Goal: Book appointment/travel/reservation

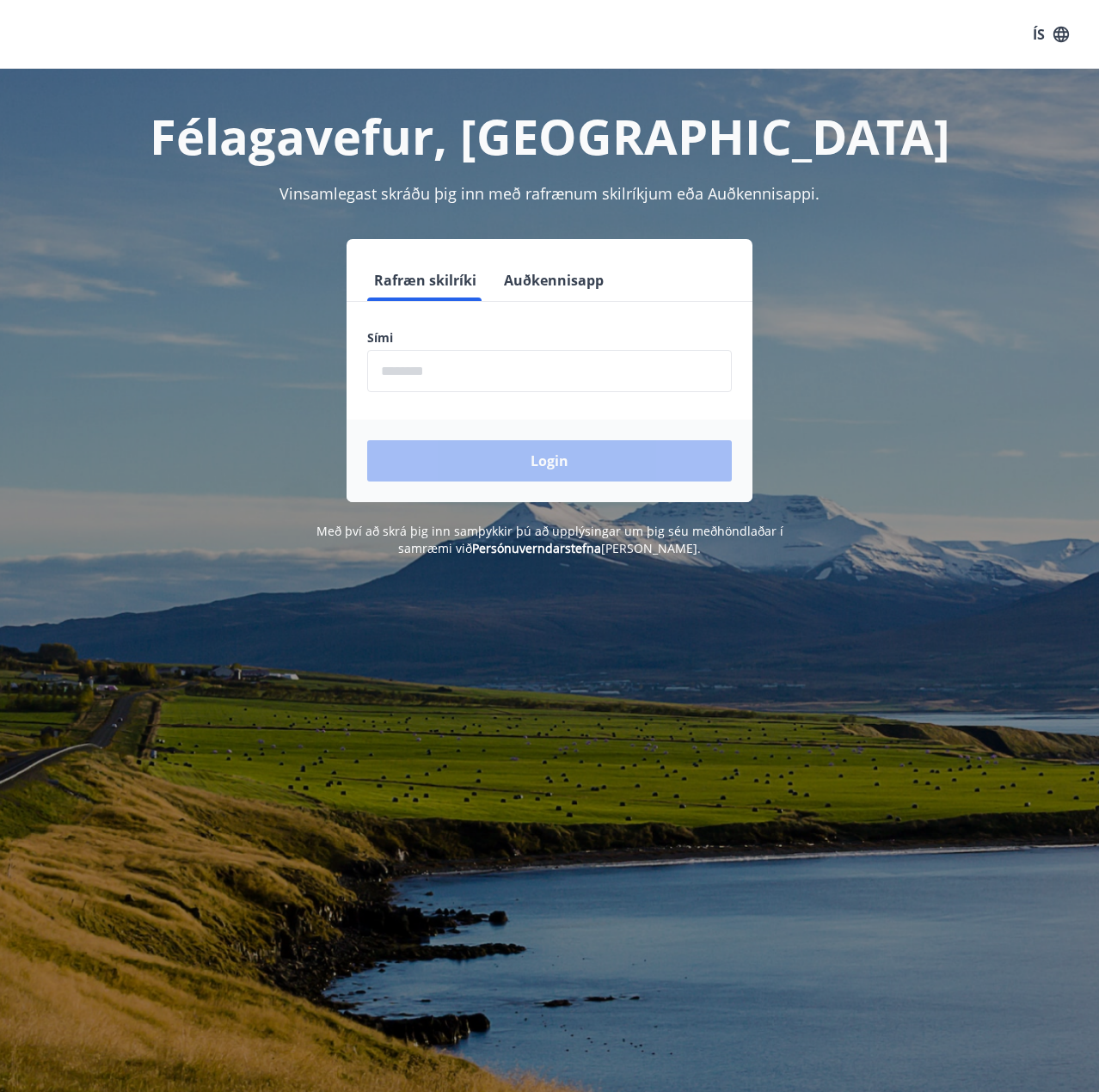
click at [507, 360] on input "phone" at bounding box center [550, 371] width 365 height 42
type input "********"
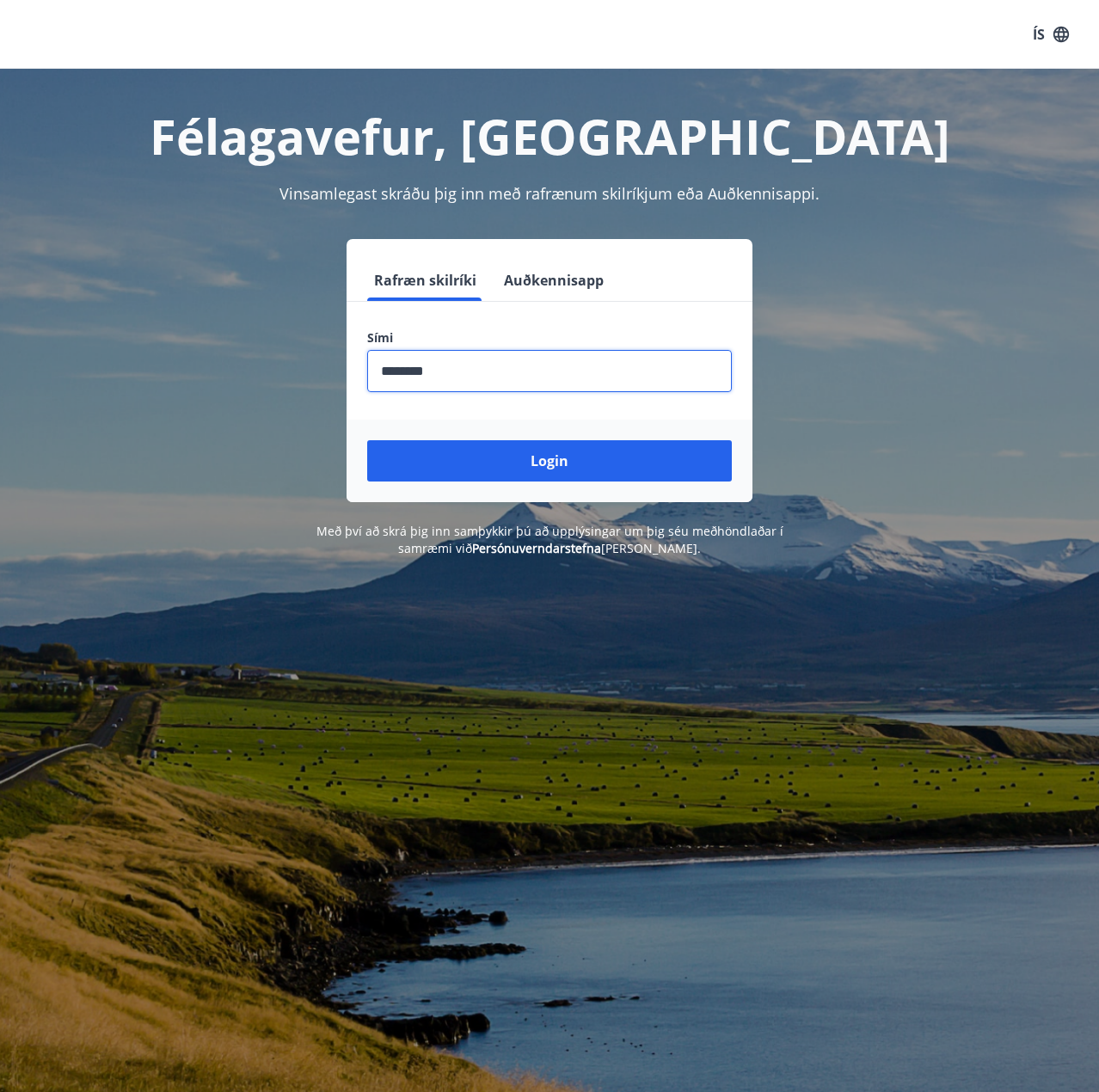
click at [471, 436] on div "Login" at bounding box center [550, 461] width 406 height 82
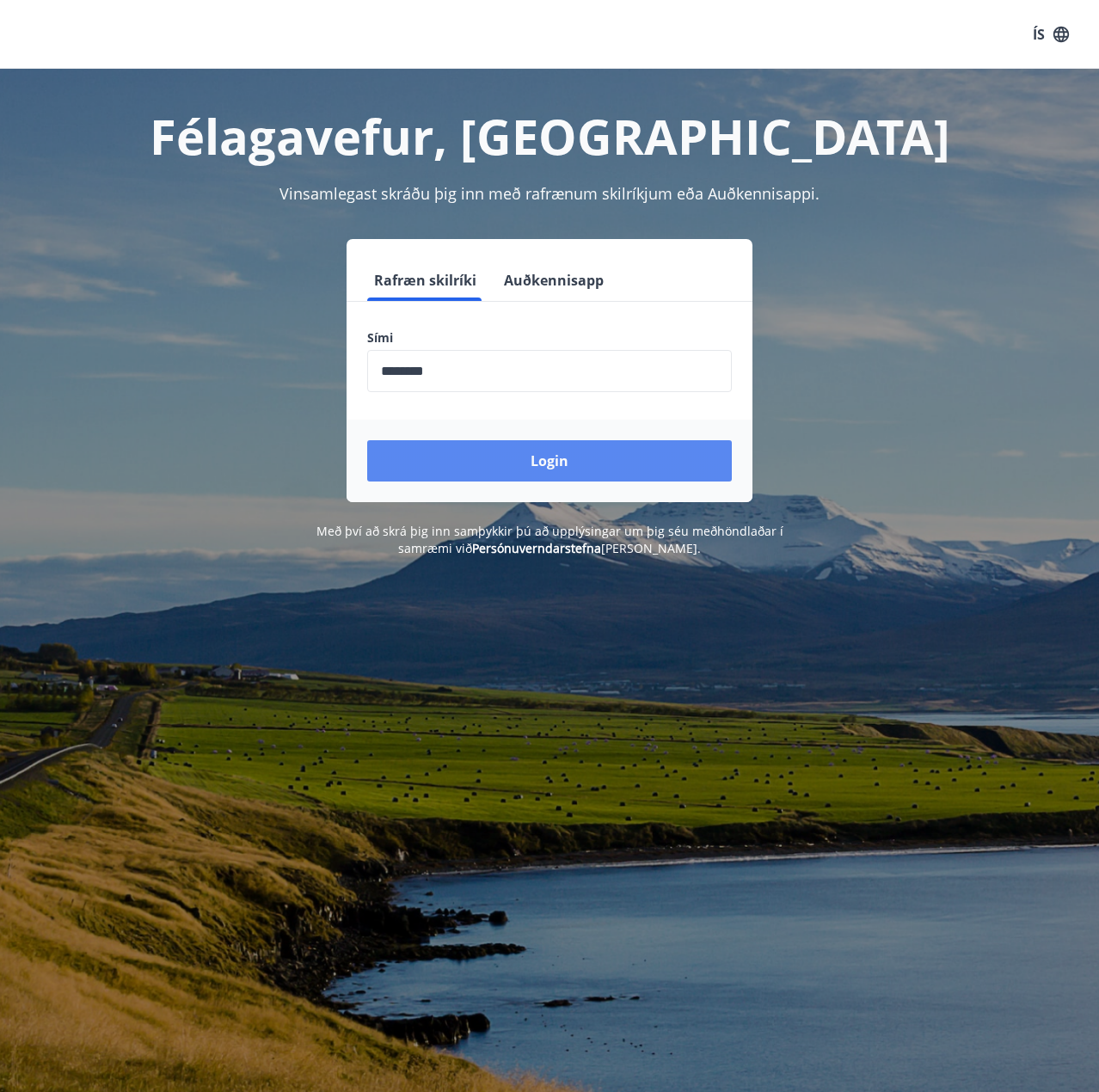
click at [471, 443] on button "Login" at bounding box center [550, 461] width 365 height 41
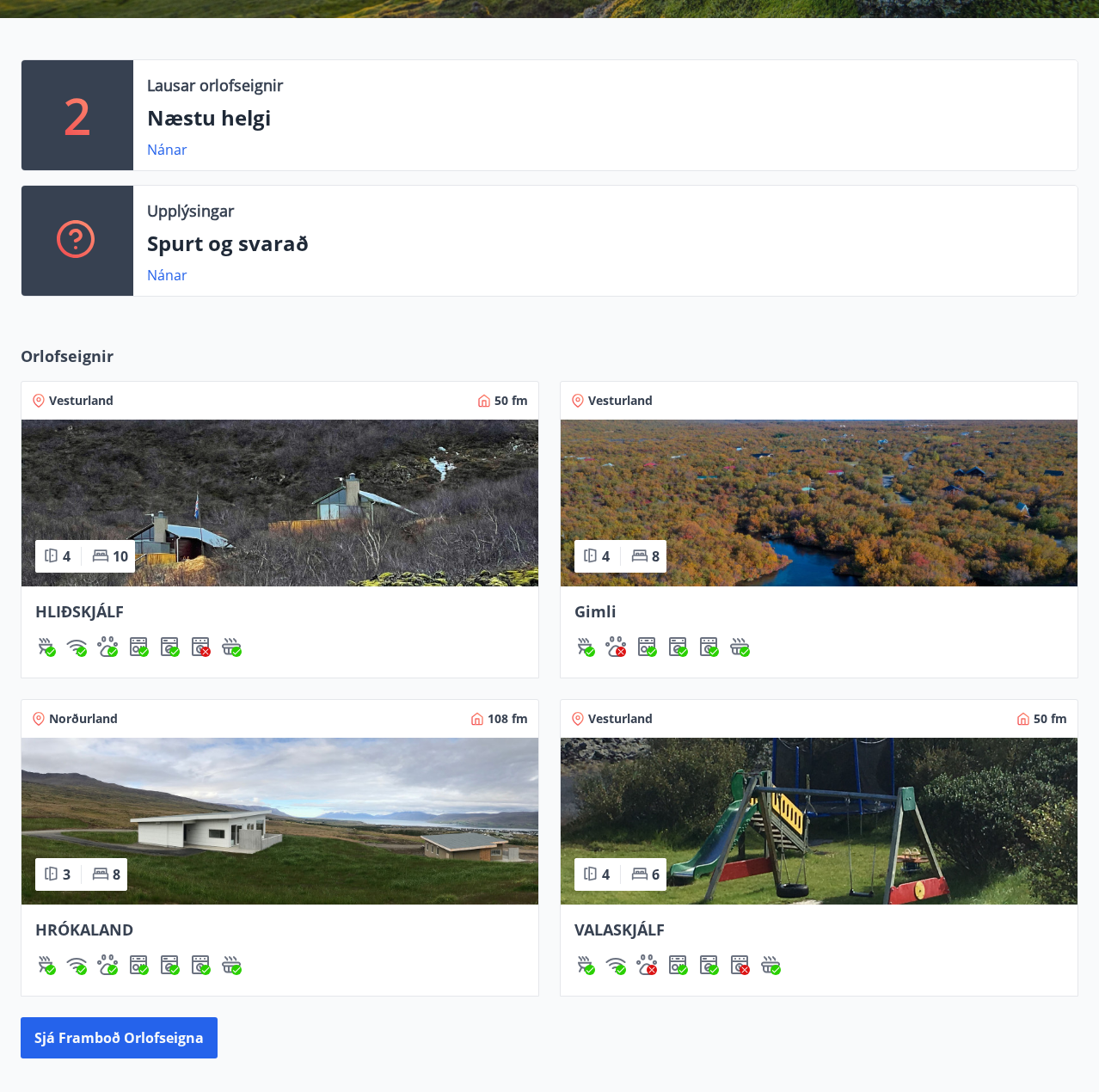
scroll to position [430, 0]
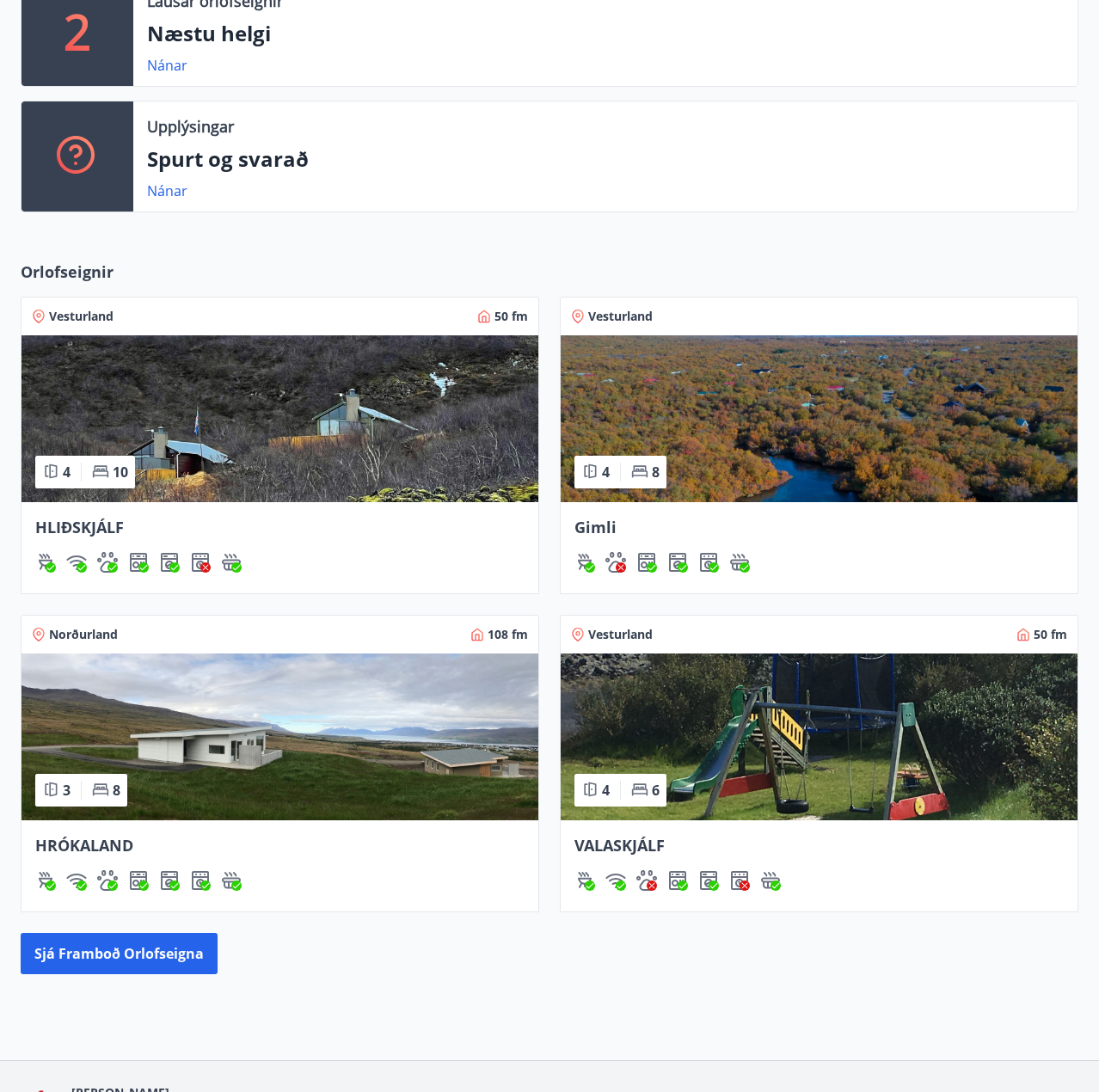
click at [684, 761] on img at bounding box center [819, 737] width 517 height 167
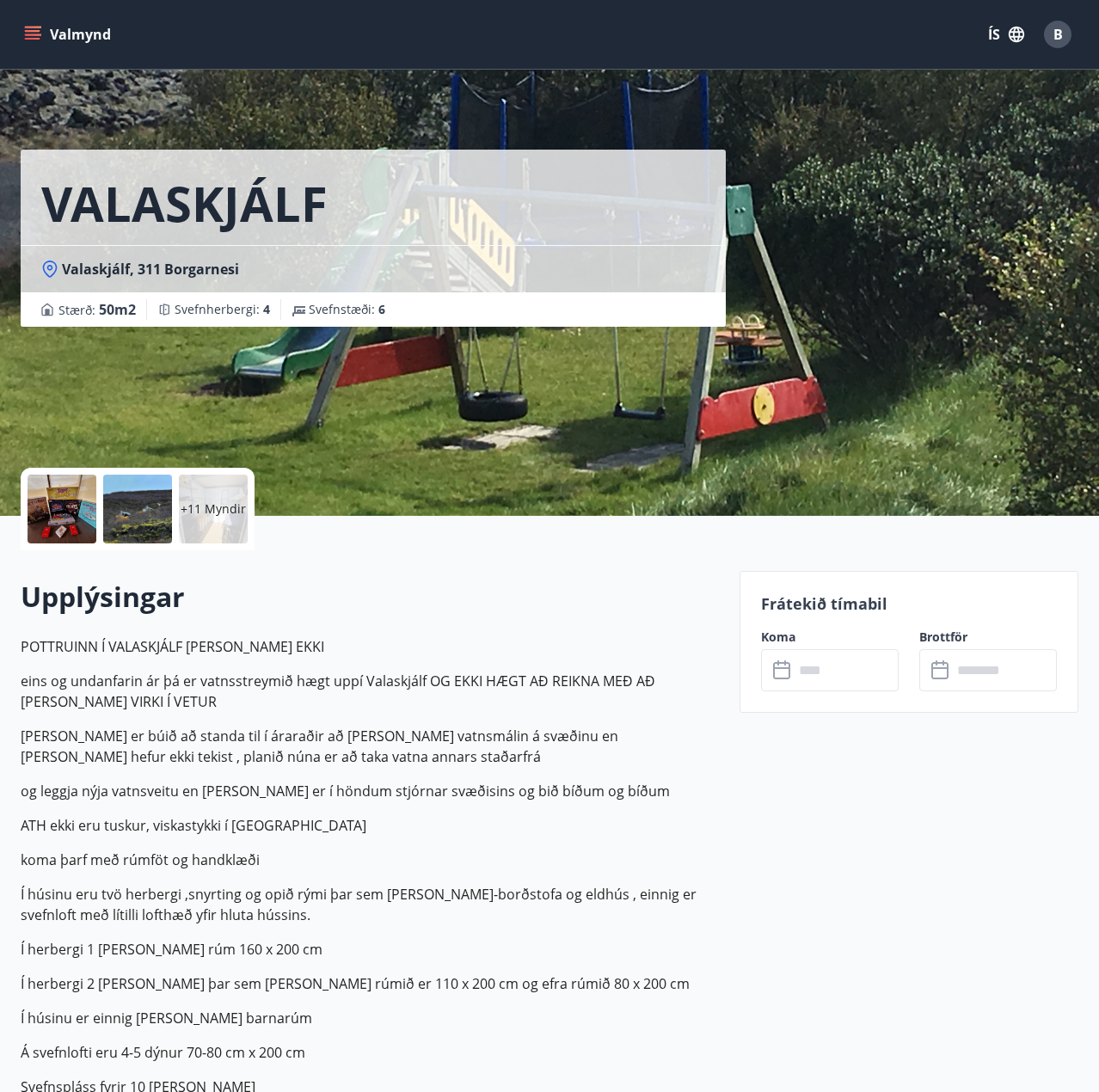
click at [32, 500] on div at bounding box center [61, 509] width 69 height 69
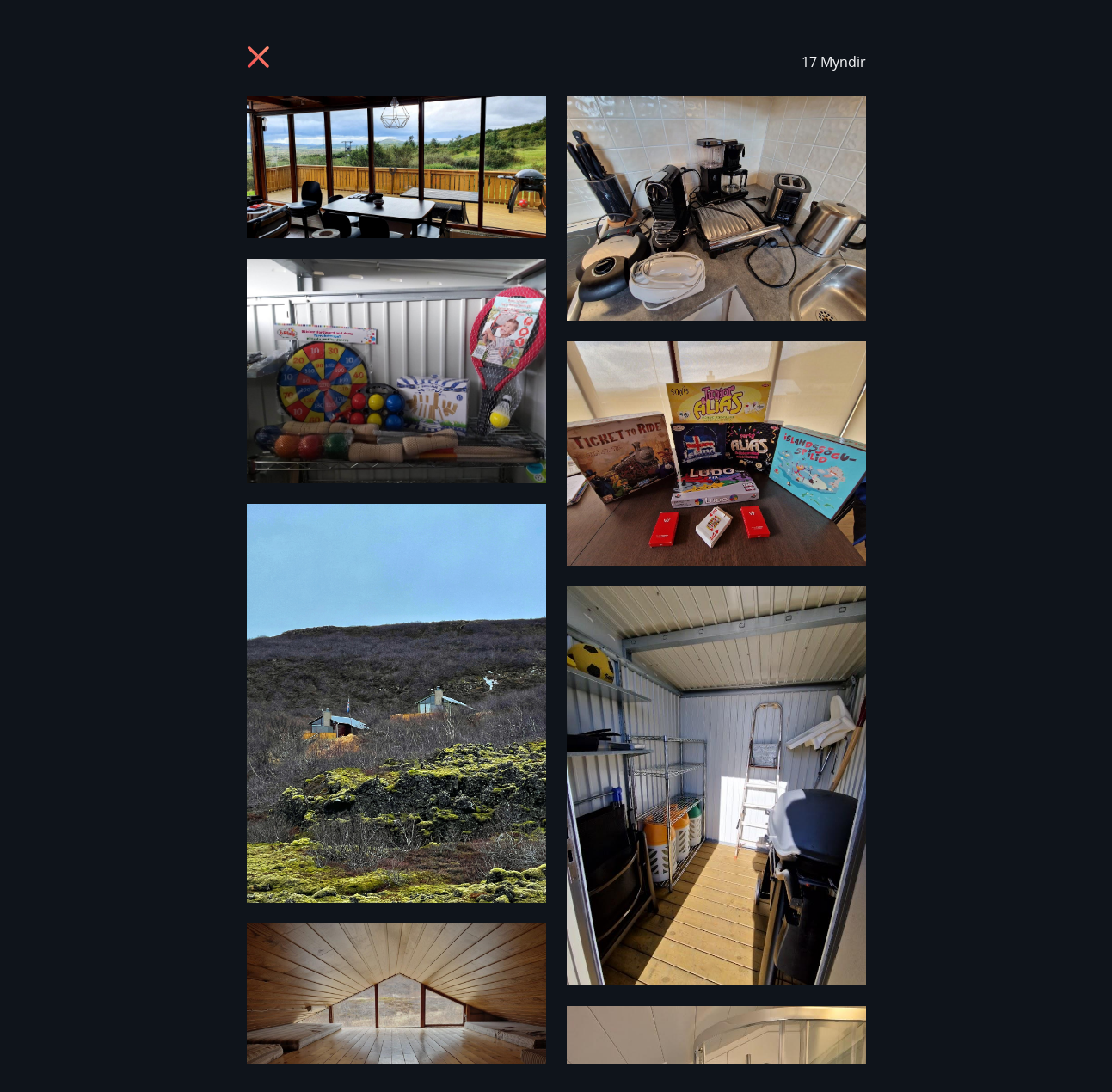
click at [280, 48] on div "17 Myndir" at bounding box center [556, 61] width 620 height 69
click at [247, 64] on icon at bounding box center [260, 59] width 27 height 27
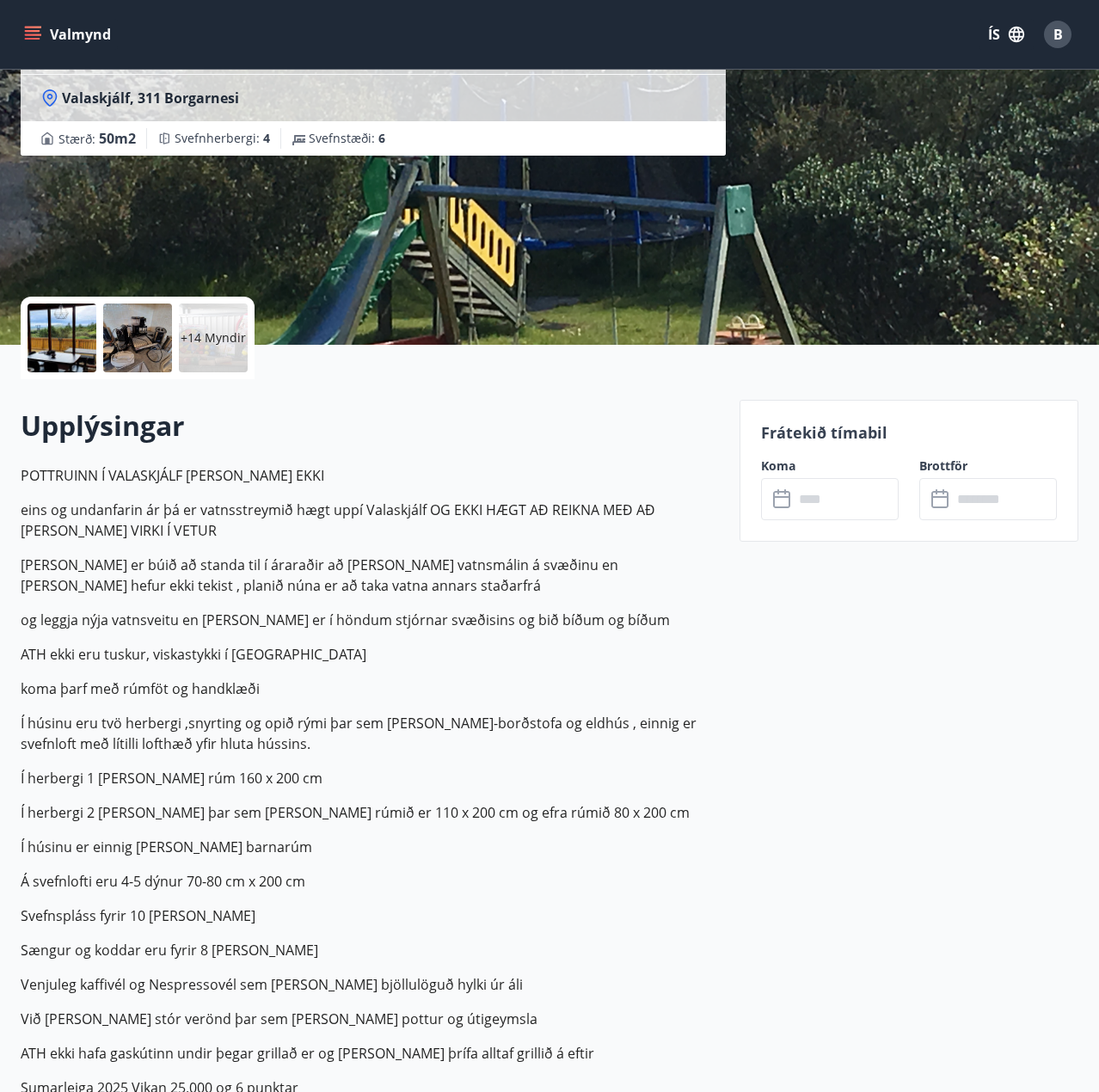
scroll to position [172, 0]
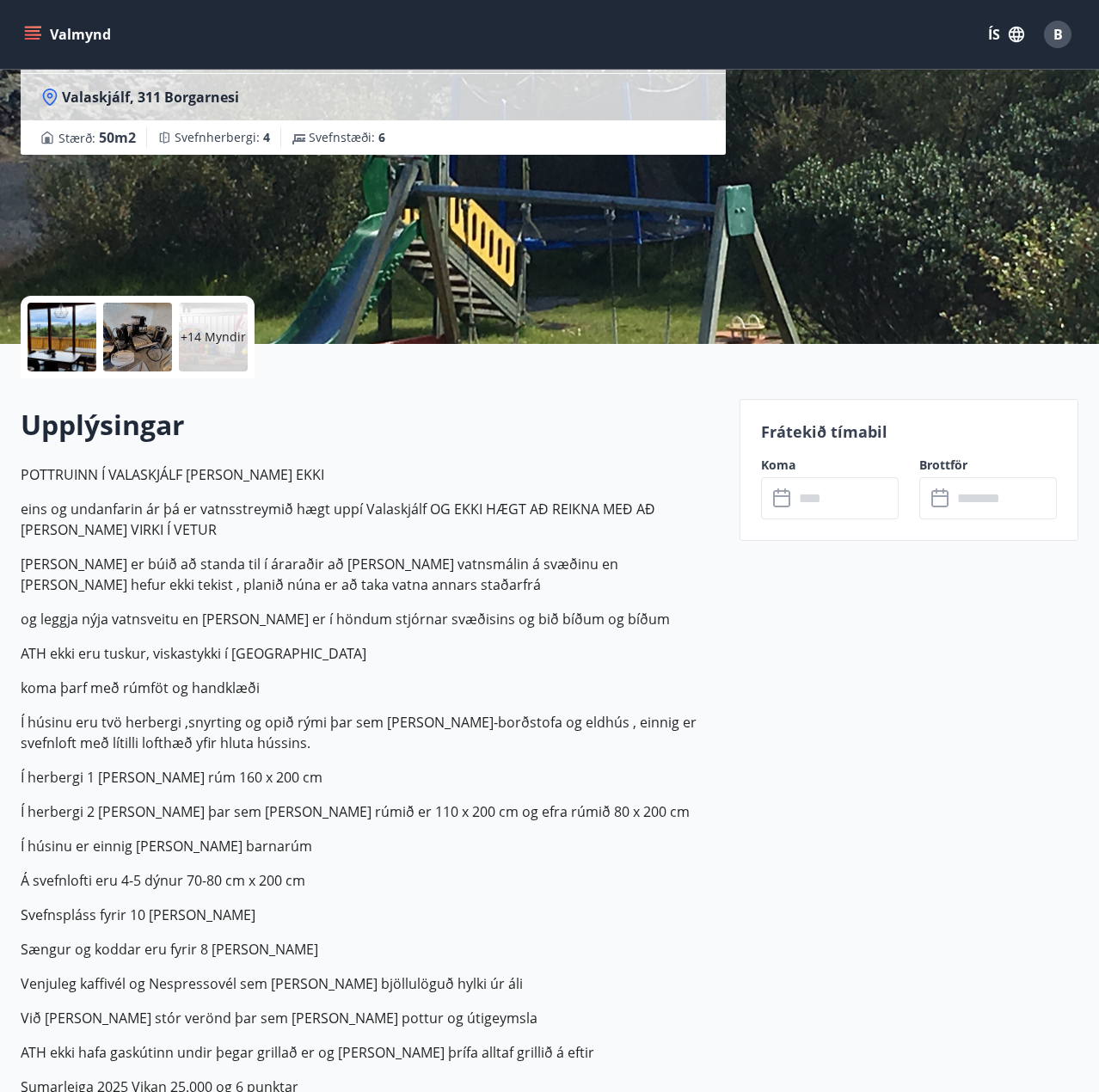
drag, startPoint x: 814, startPoint y: 441, endPoint x: 814, endPoint y: 450, distance: 9.0
click at [814, 444] on div "Frátekið tímabil Koma ​ ​ Brottför ​ ​" at bounding box center [909, 470] width 339 height 142
click at [833, 513] on input "text" at bounding box center [847, 499] width 105 height 42
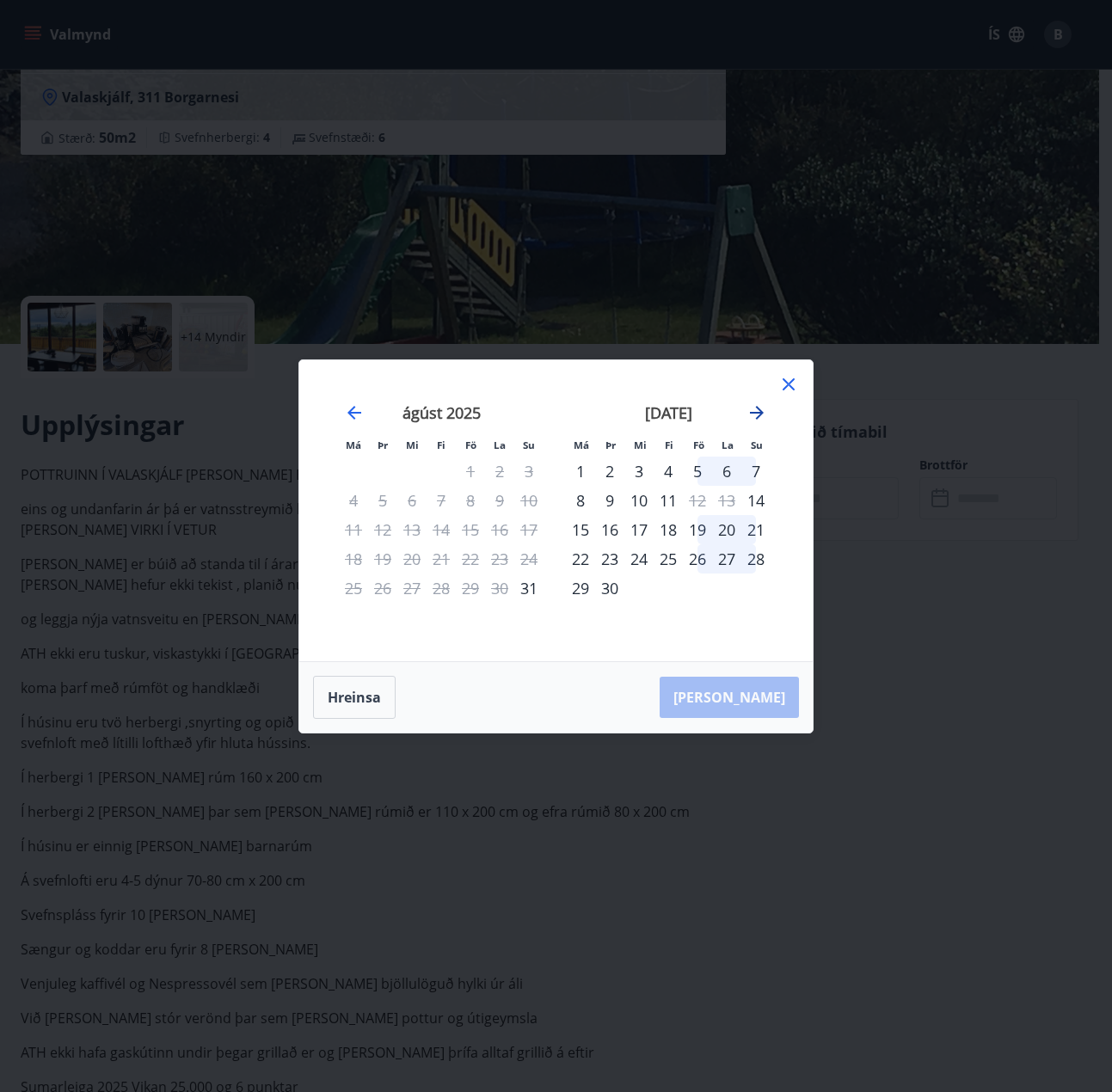
click at [756, 407] on icon "Move forward to switch to the next month." at bounding box center [757, 413] width 14 height 14
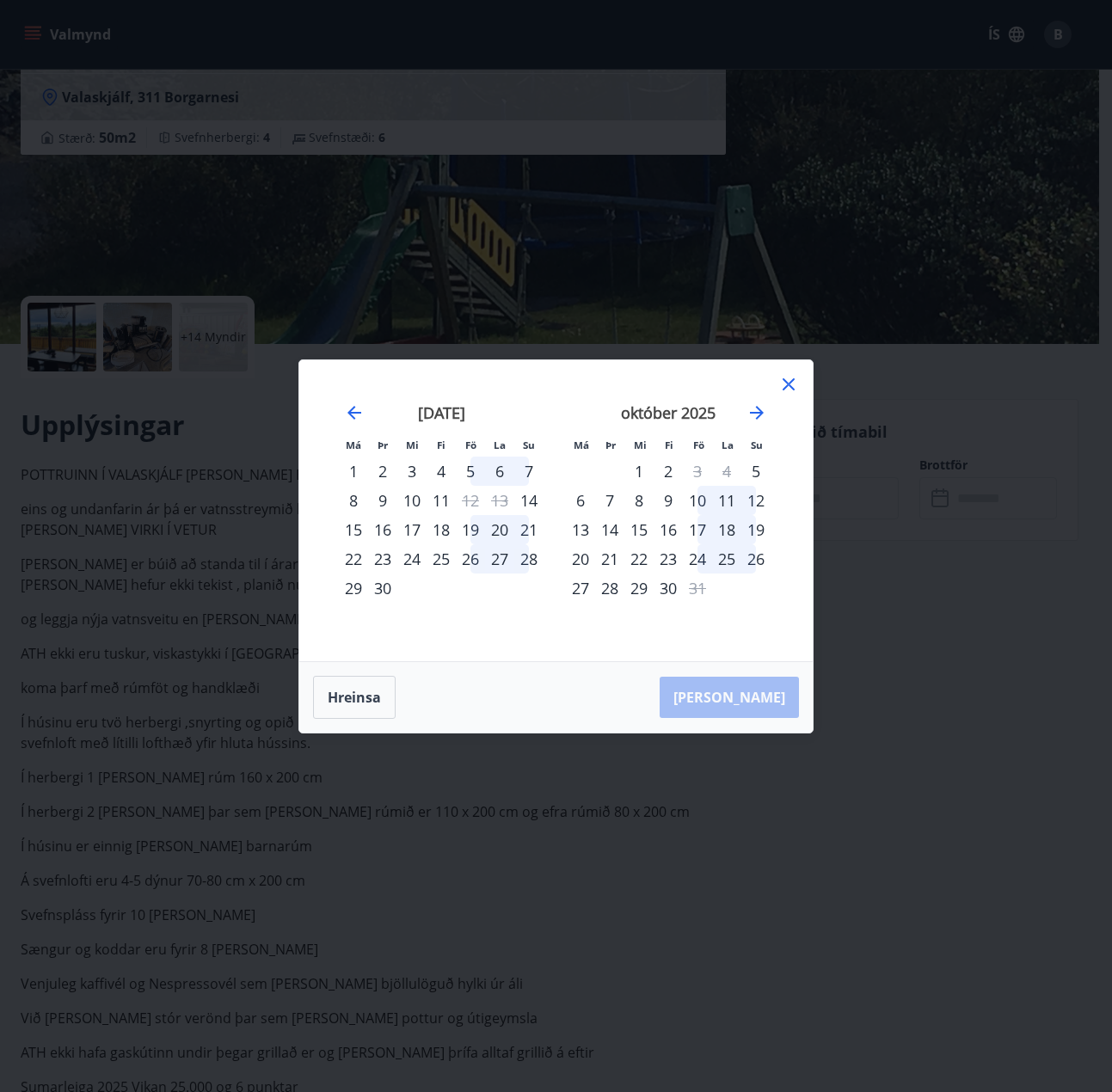
click at [705, 528] on div "17" at bounding box center [697, 529] width 29 height 29
click at [705, 528] on div "17" at bounding box center [697, 529] width 29 height 29
click at [627, 646] on div "Má Þr Mi Fi Fö La Su Má Þr Mi Fi Fö La Su [DATE] 1 2 3 4 5 6 7 8 9 10 11 12 13 …" at bounding box center [556, 511] width 514 height 301
click at [726, 601] on td "Calendar" at bounding box center [726, 588] width 29 height 29
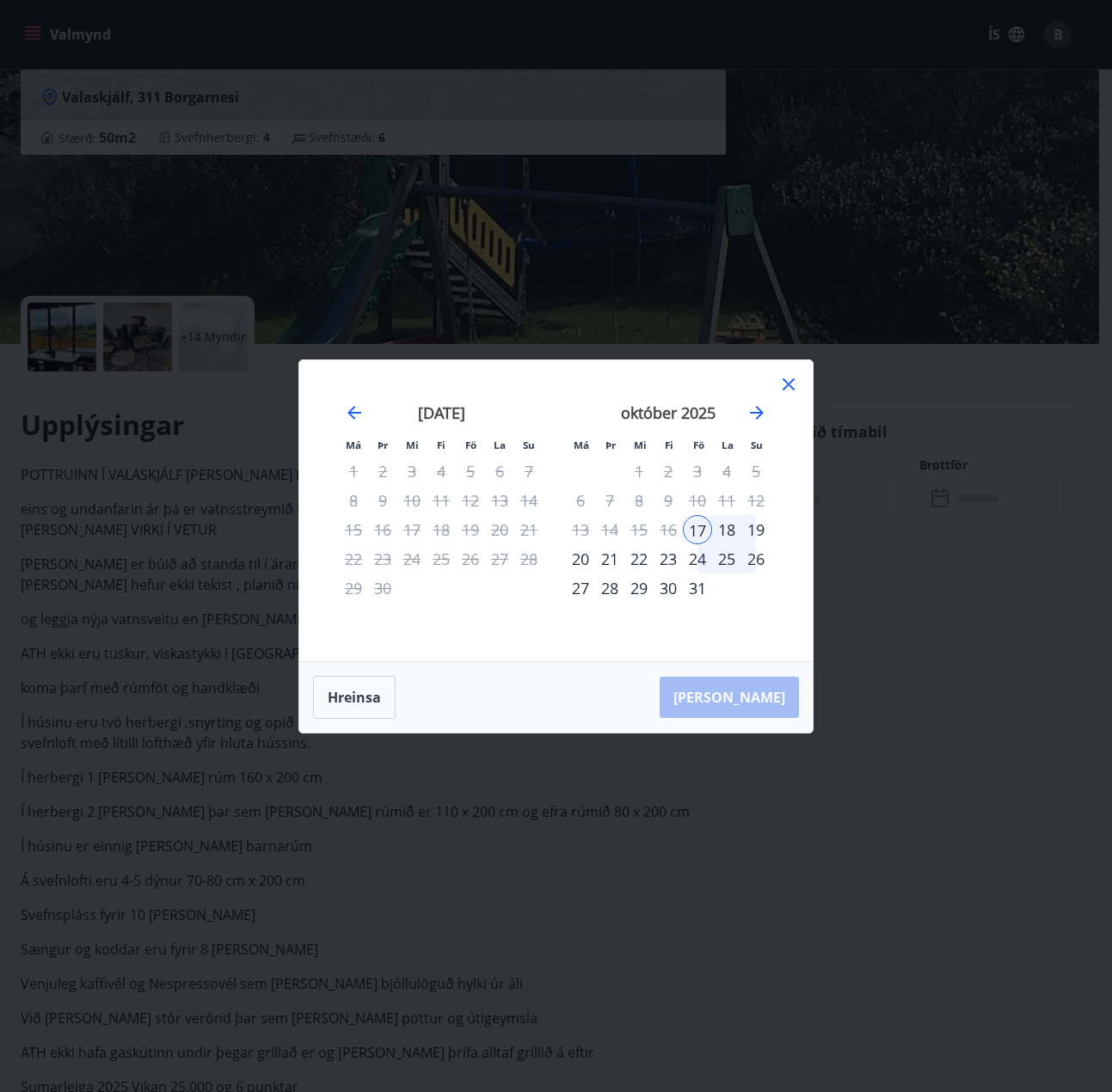
click at [762, 521] on div "19" at bounding box center [755, 529] width 29 height 29
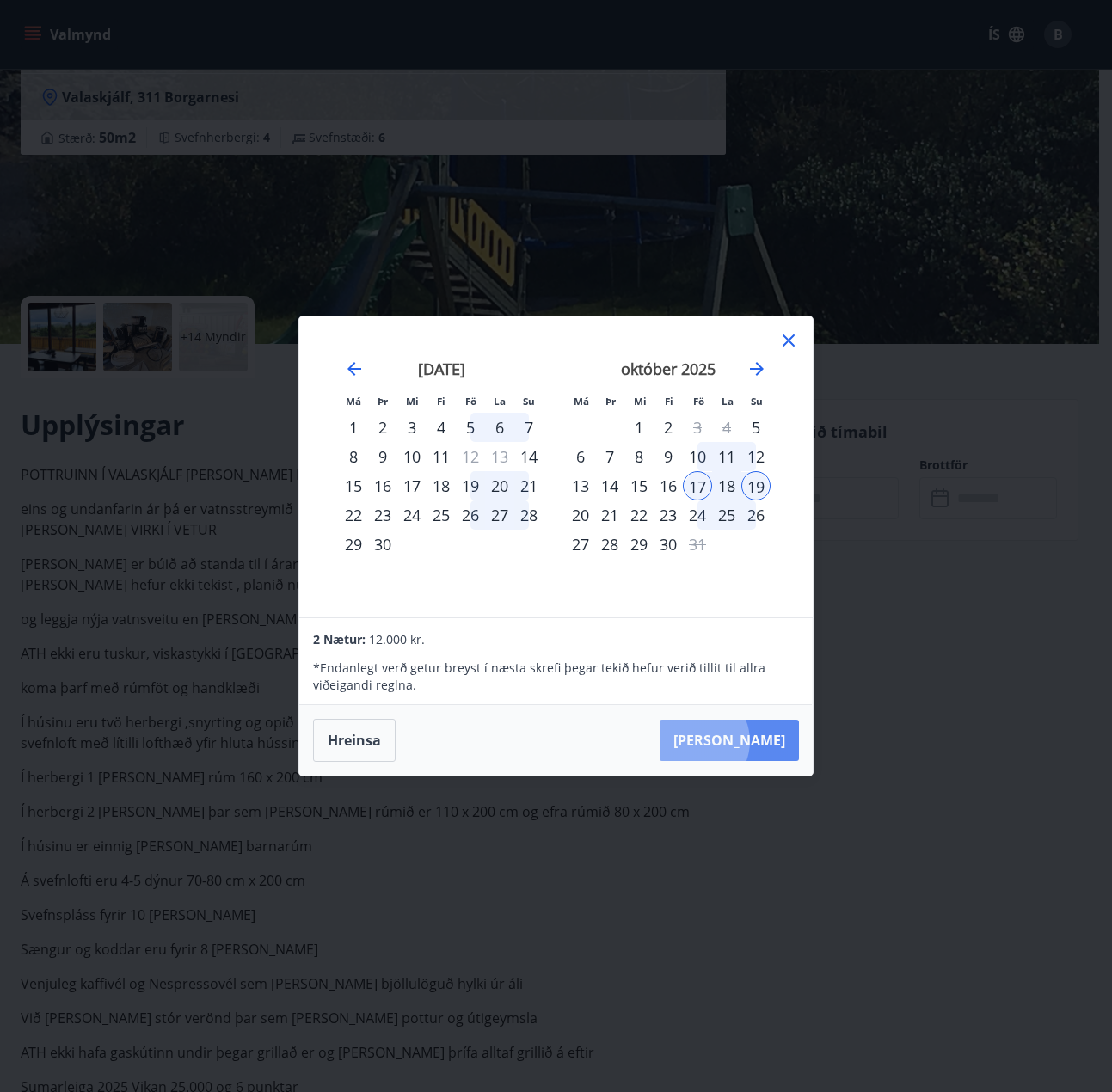
click at [747, 740] on button "[PERSON_NAME]" at bounding box center [729, 740] width 139 height 41
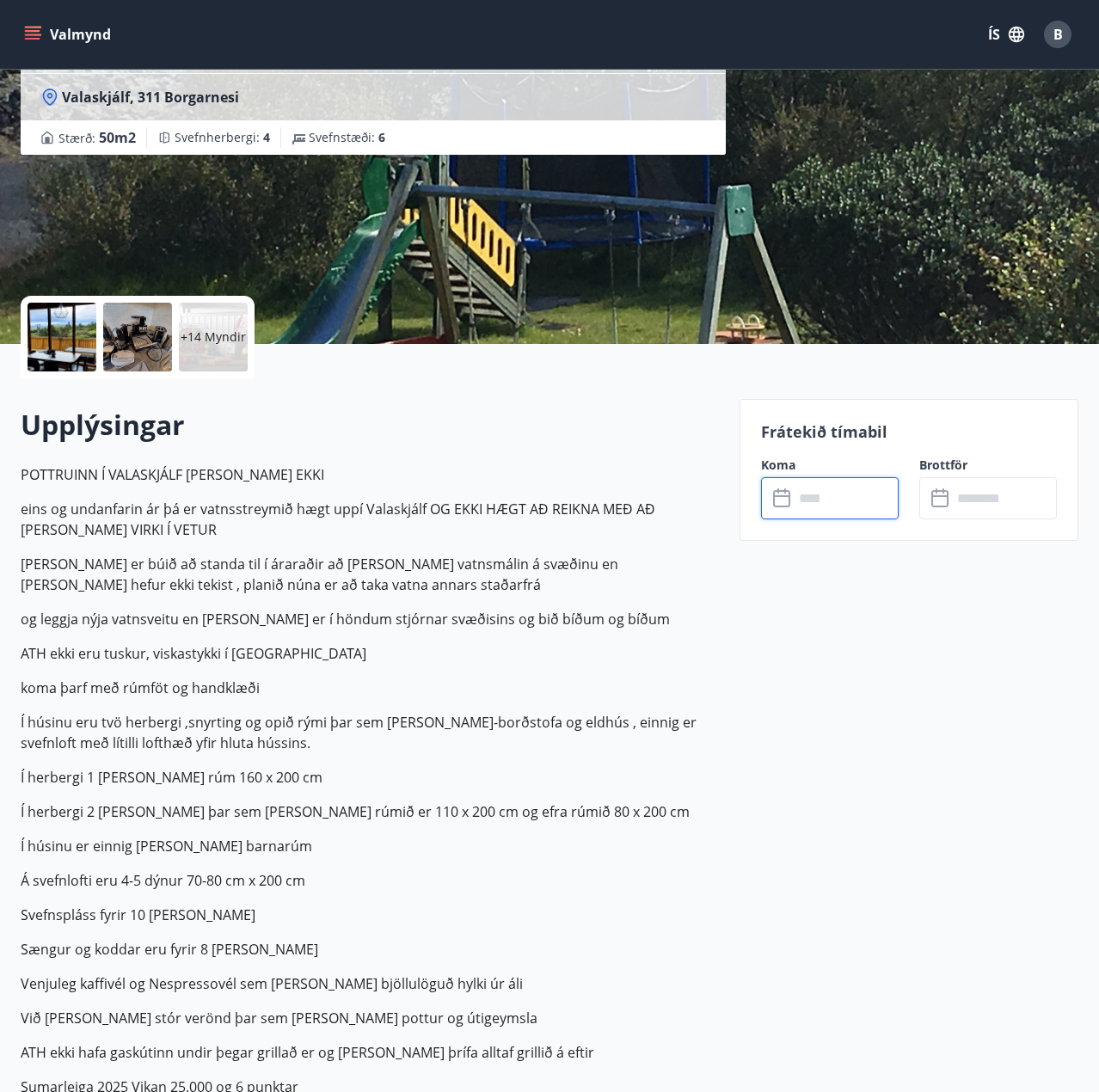
type input "******"
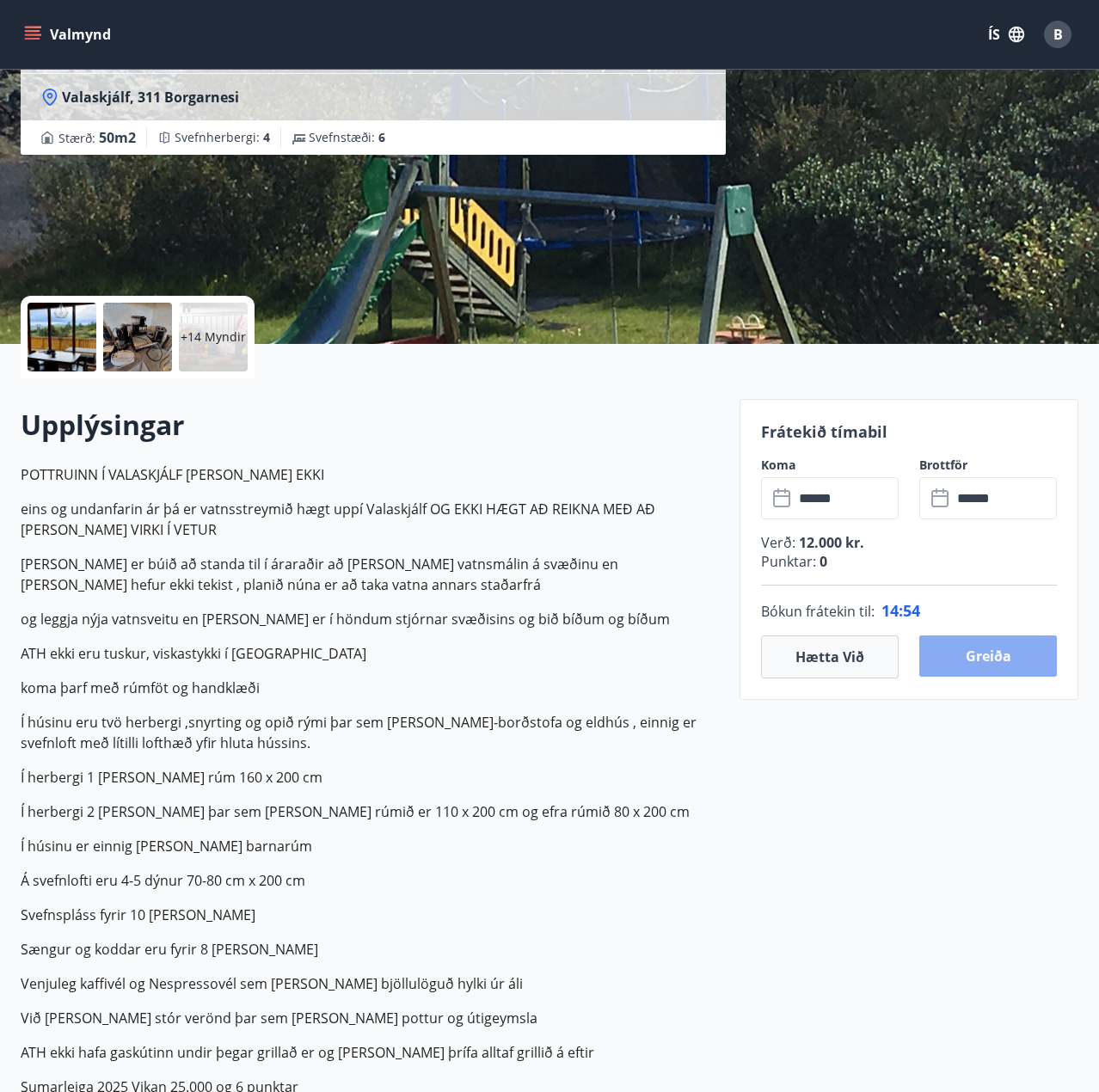
click at [975, 655] on button "Greiða" at bounding box center [988, 656] width 138 height 41
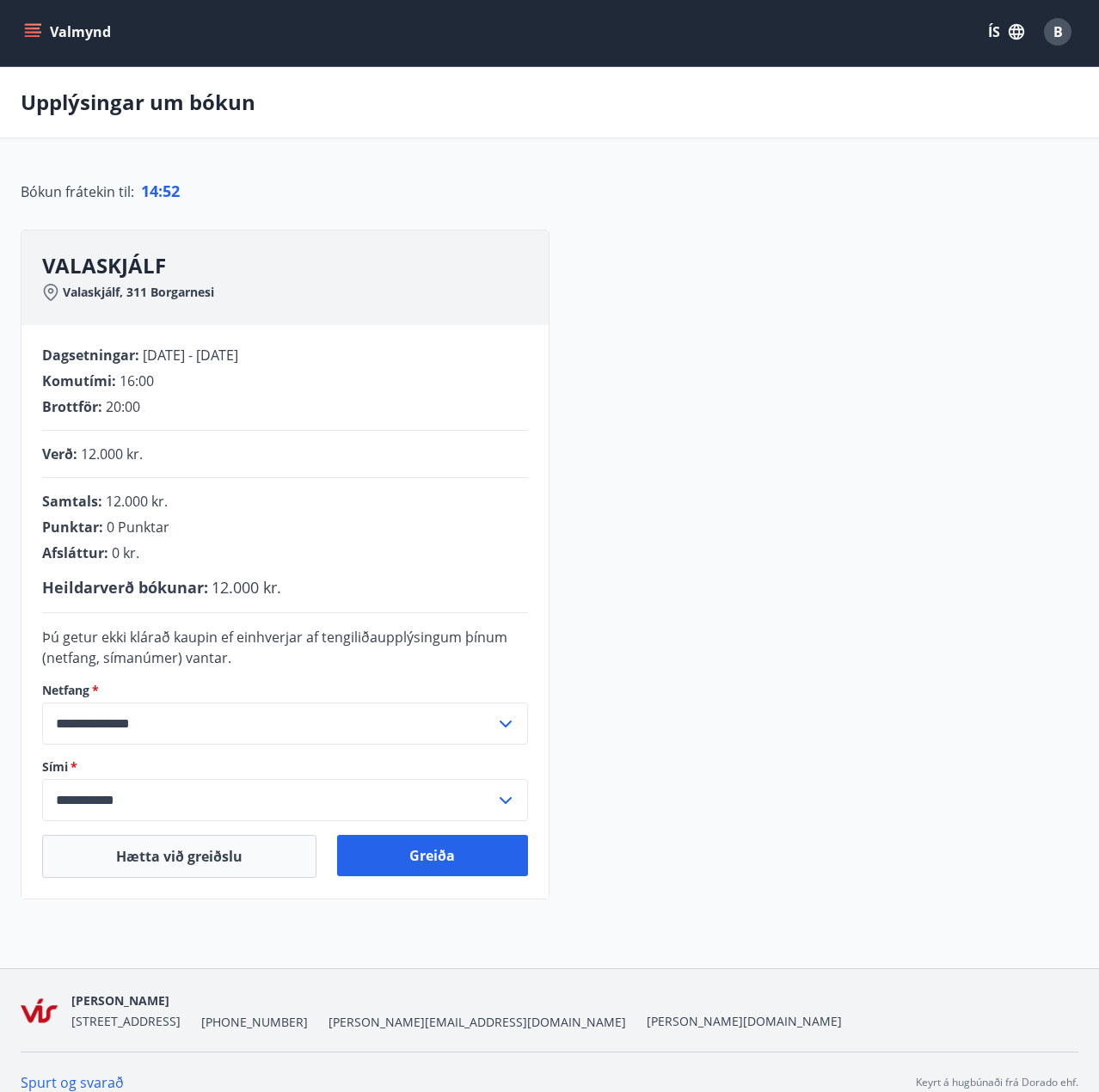
scroll to position [23, 0]
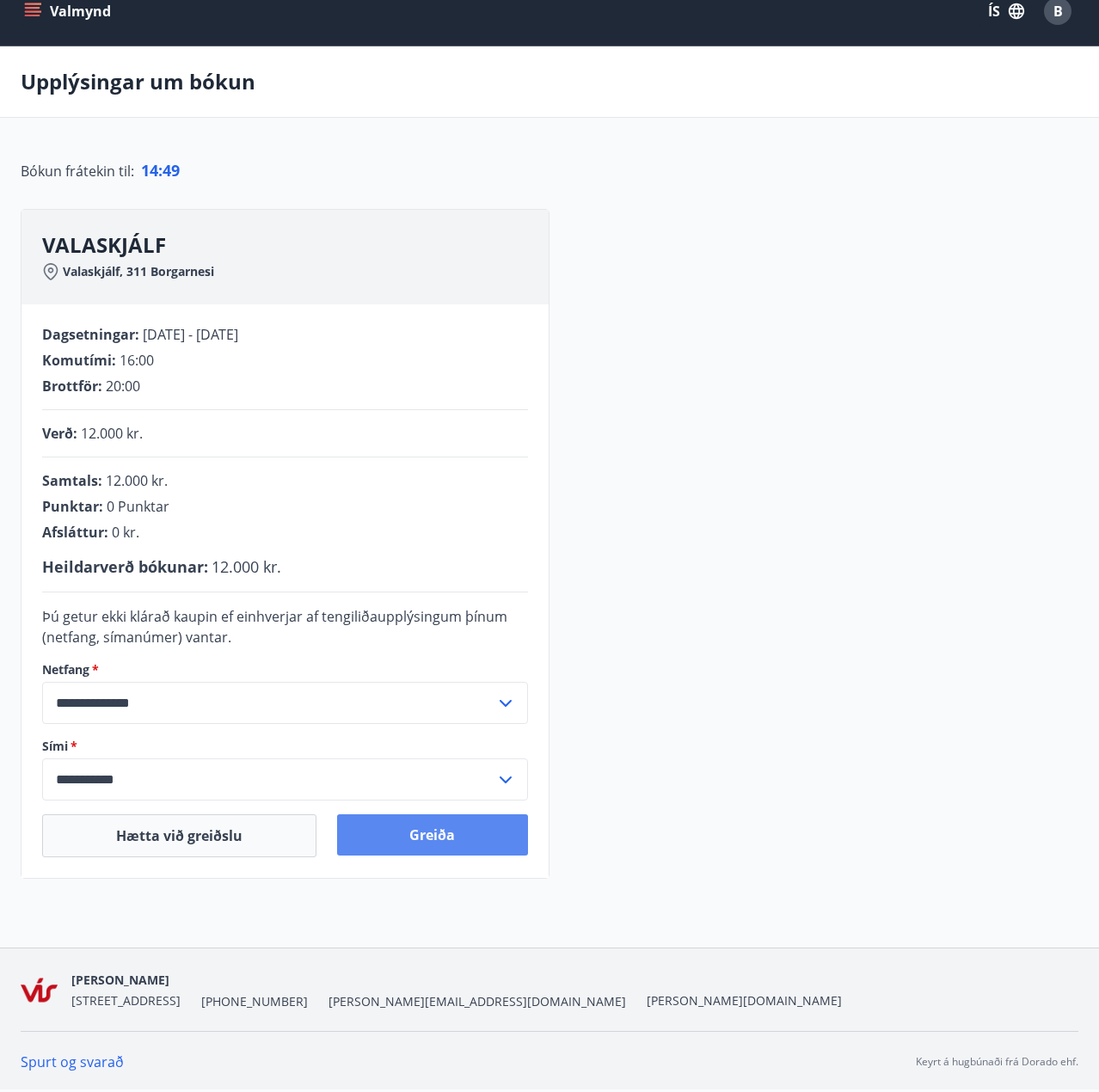
click at [473, 834] on button "Greiða" at bounding box center [433, 834] width 192 height 41
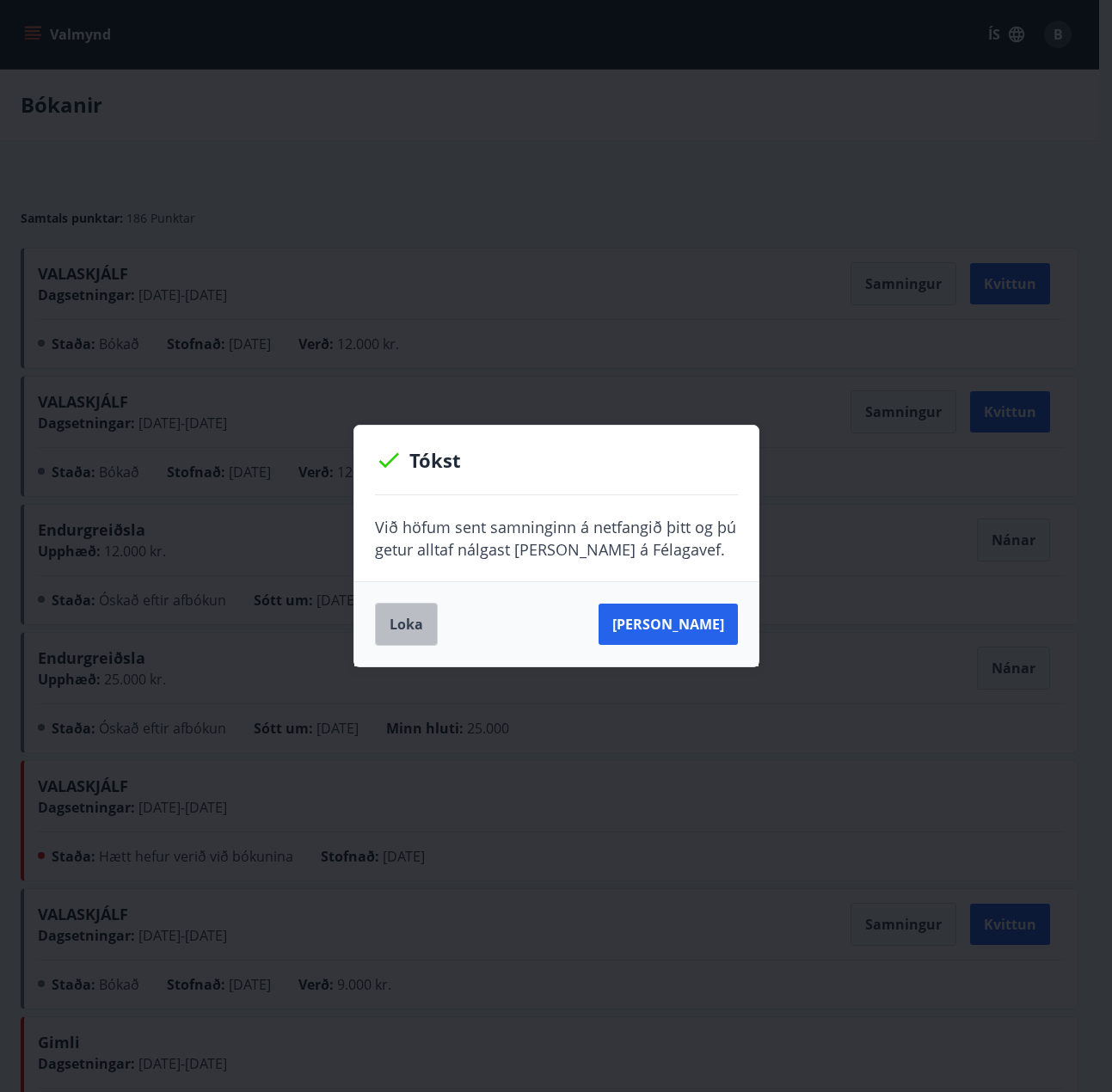
click at [394, 618] on button "Loka" at bounding box center [407, 624] width 63 height 43
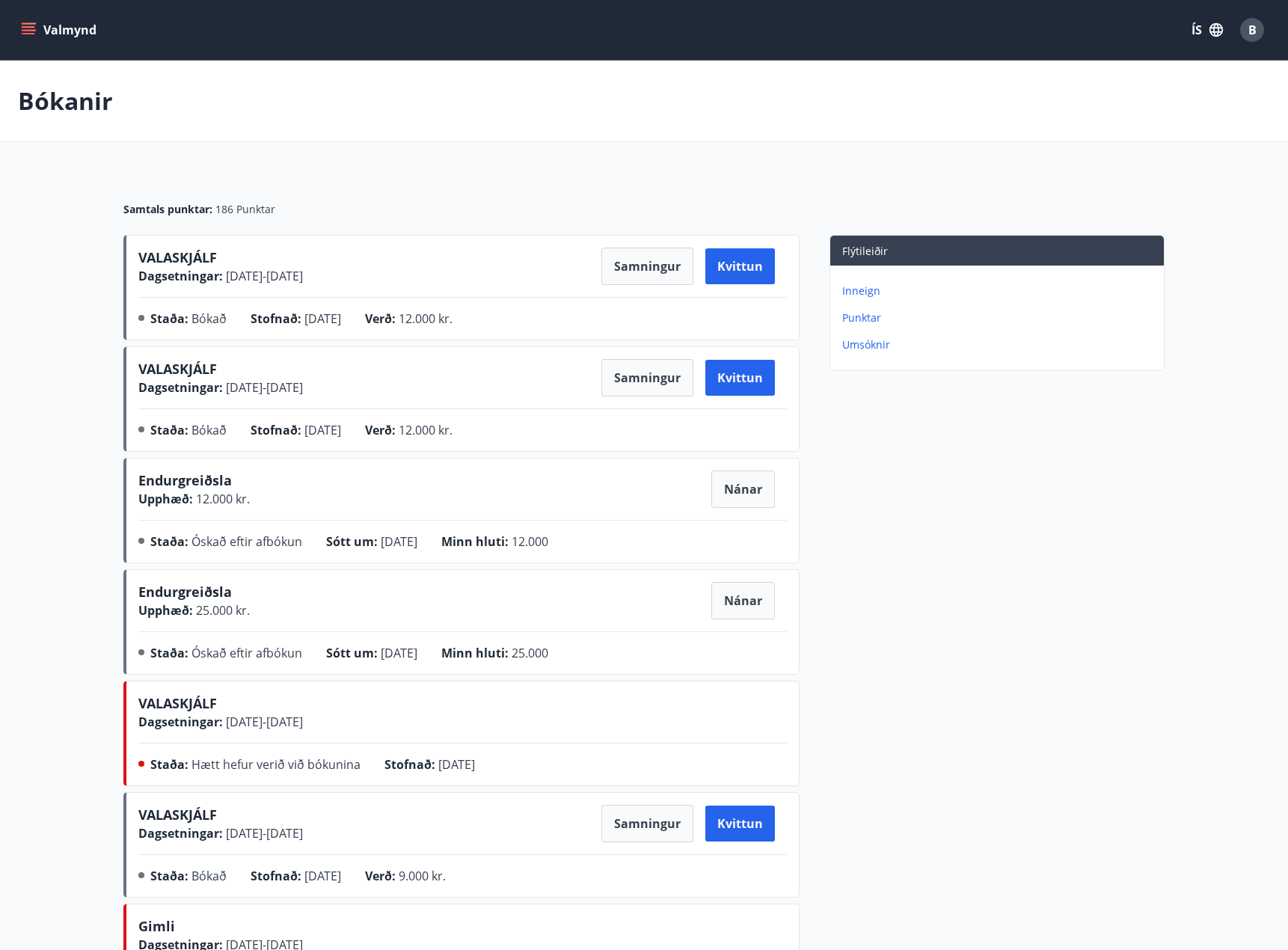
click at [966, 404] on div "Flýtileiðir Inneign Punktar Umsóknir" at bounding box center [982, 737] width 365 height 1003
click at [847, 311] on p "Punktar" at bounding box center [1000, 318] width 316 height 15
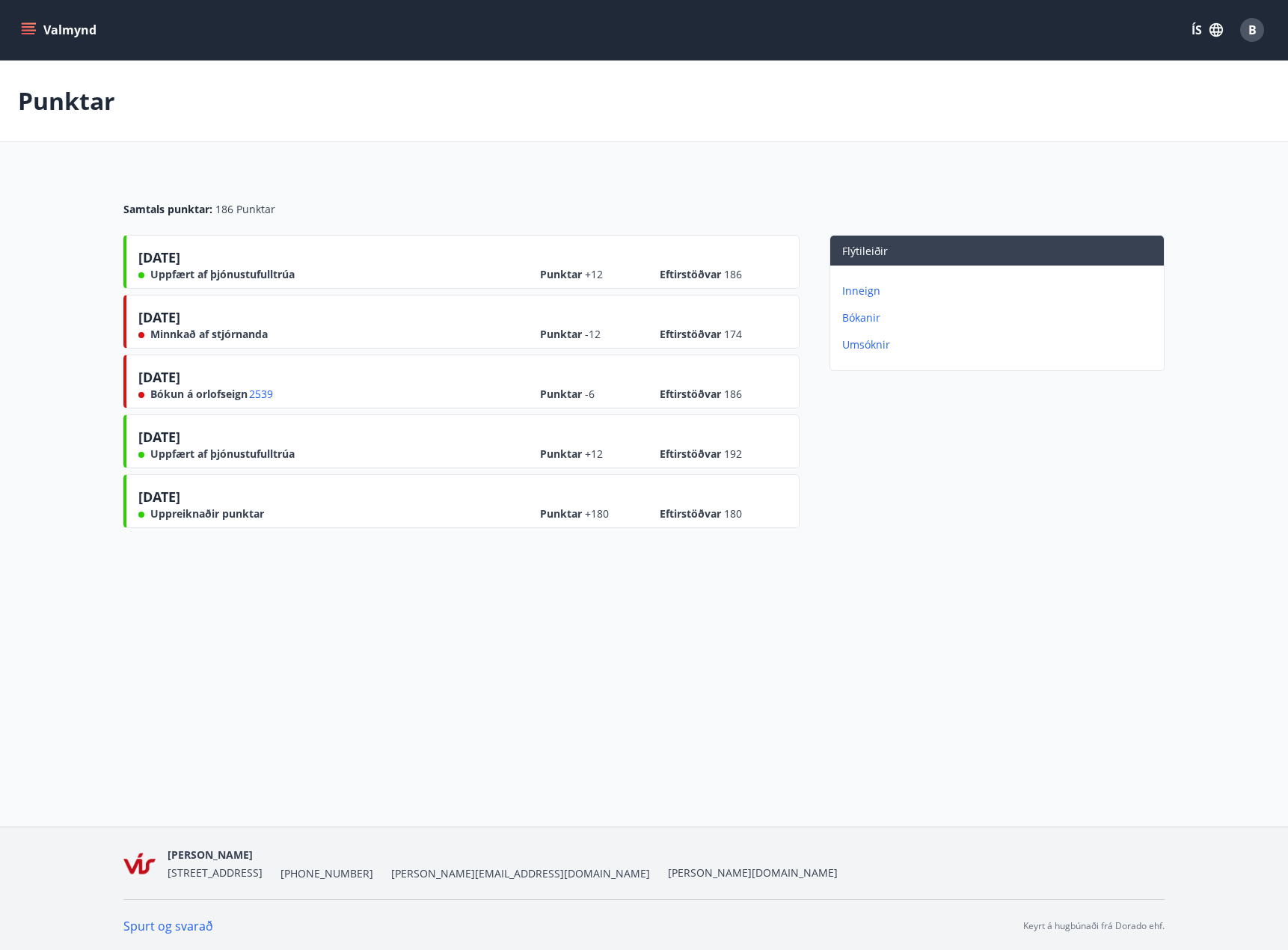
click at [27, 22] on icon "menu" at bounding box center [28, 30] width 15 height 15
